Goal: Transaction & Acquisition: Download file/media

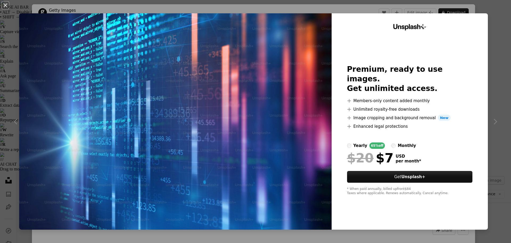
click at [496, 57] on div "An X shape Unsplash+ Premium, ready to use images. Get unlimited access. A plus…" at bounding box center [255, 121] width 511 height 243
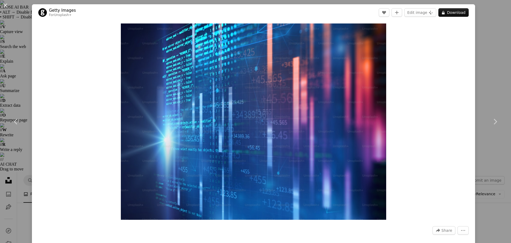
click at [485, 55] on div "An X shape Chevron left Chevron right Getty Images For Unsplash+ A heart A plus…" at bounding box center [255, 121] width 511 height 243
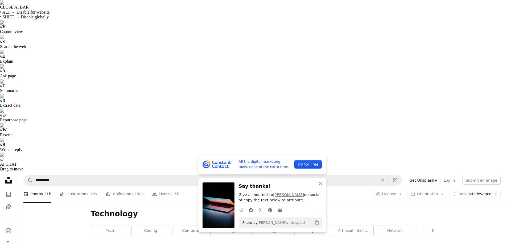
click at [321, 183] on icon "button" at bounding box center [321, 183] width 4 height 4
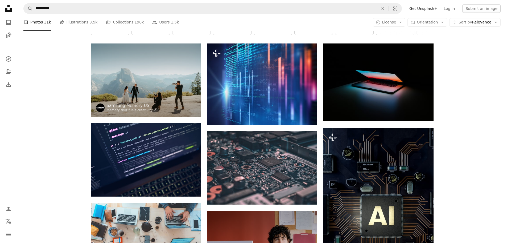
scroll to position [213, 0]
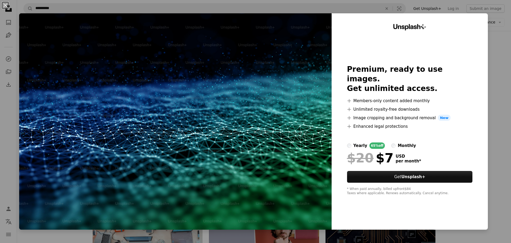
click at [491, 58] on div "An X shape Unsplash+ Premium, ready to use images. Get unlimited access. A plus…" at bounding box center [255, 121] width 511 height 243
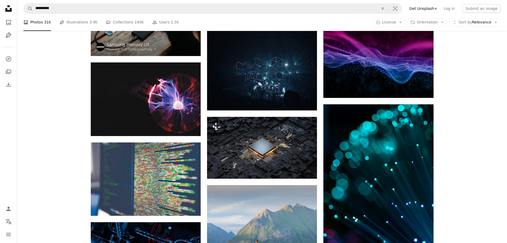
scroll to position [1305, 0]
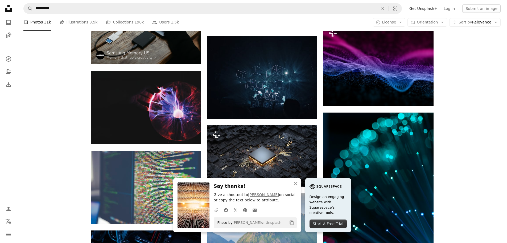
click at [299, 182] on icon "An X shape" at bounding box center [296, 183] width 6 height 6
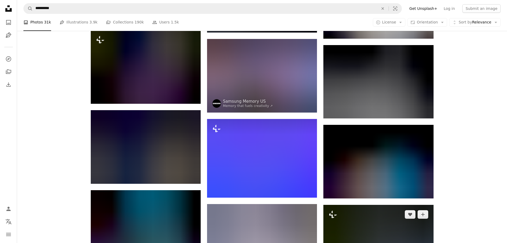
scroll to position [2583, 0]
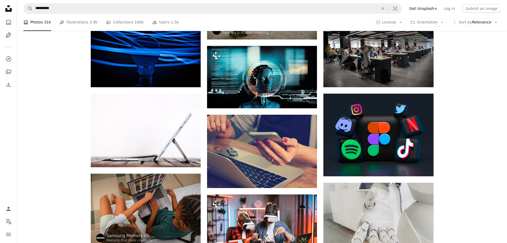
scroll to position [3462, 0]
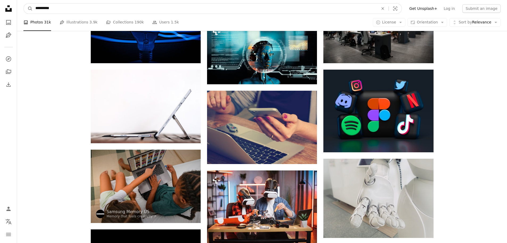
click at [58, 8] on input "**********" at bounding box center [205, 8] width 344 height 10
type input "**********"
click at [24, 3] on button "A magnifying glass" at bounding box center [28, 8] width 9 height 10
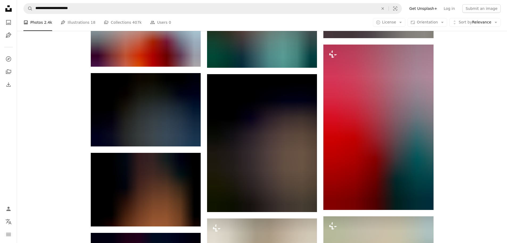
scroll to position [679, 0]
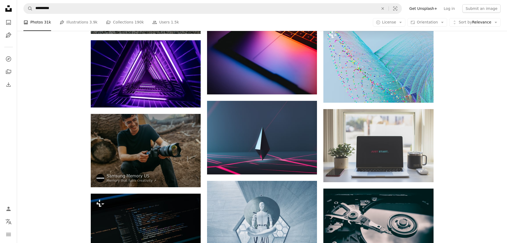
scroll to position [4266, 0]
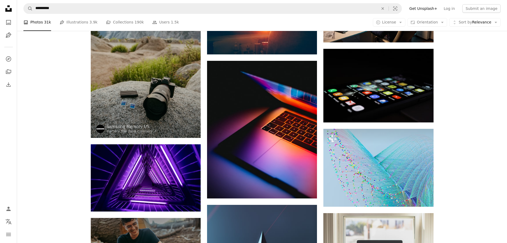
scroll to position [4133, 0]
